Goal: Task Accomplishment & Management: Manage account settings

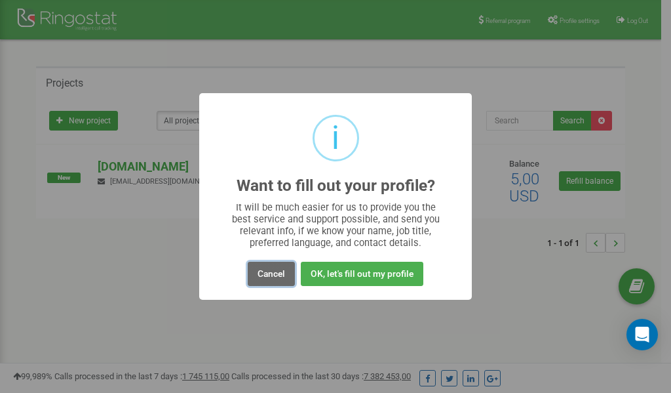
click at [268, 271] on button "Cancel" at bounding box center [271, 274] width 47 height 24
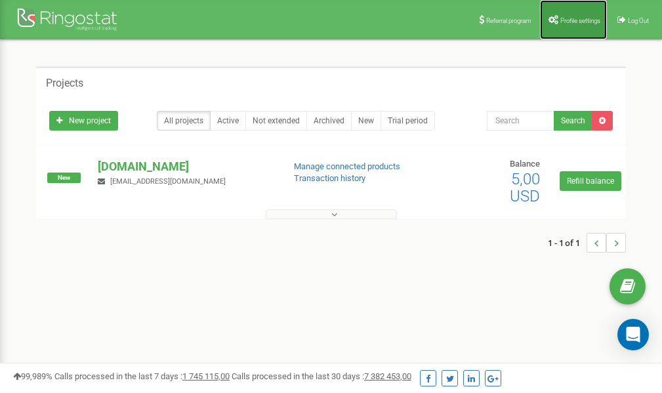
click at [585, 20] on span "Profile settings" at bounding box center [580, 20] width 40 height 7
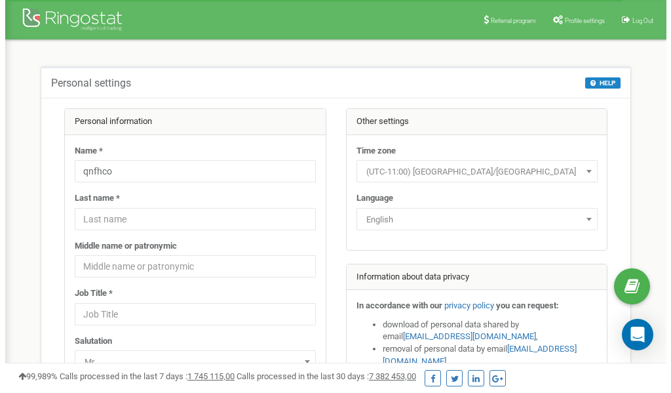
scroll to position [66, 0]
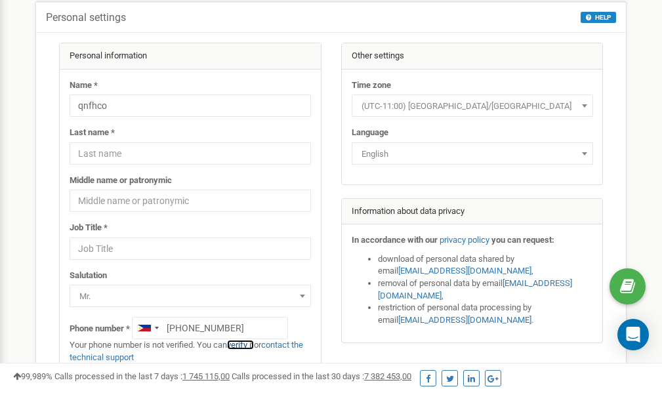
click at [246, 345] on link "verify it" at bounding box center [240, 345] width 27 height 10
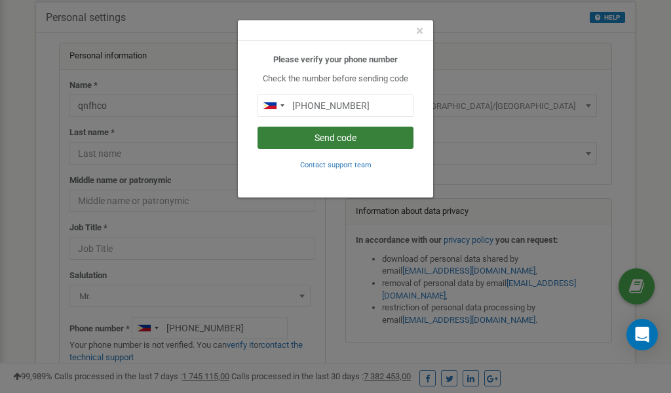
click at [337, 139] on button "Send code" at bounding box center [336, 138] width 156 height 22
